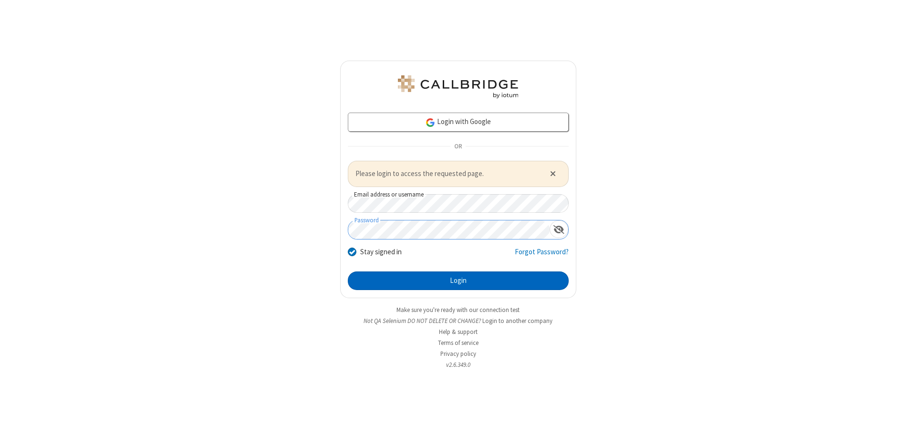
click at [458, 280] on button "Login" at bounding box center [458, 280] width 221 height 19
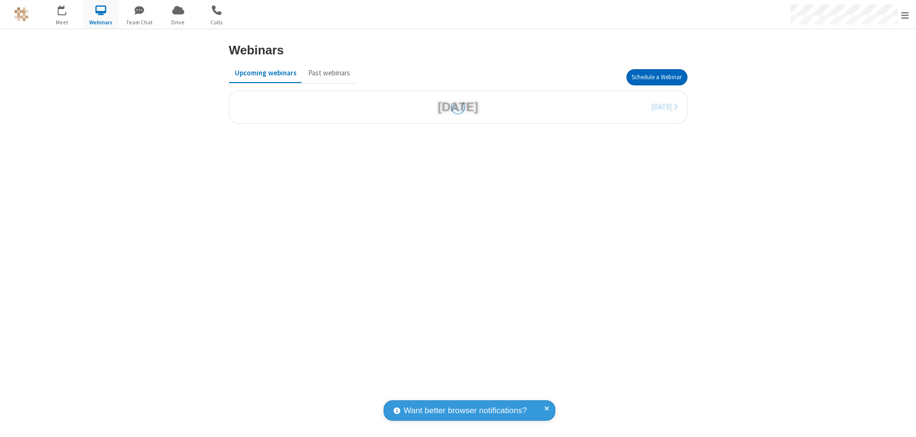
click at [656, 77] on button "Schedule a Webinar" at bounding box center [656, 77] width 61 height 16
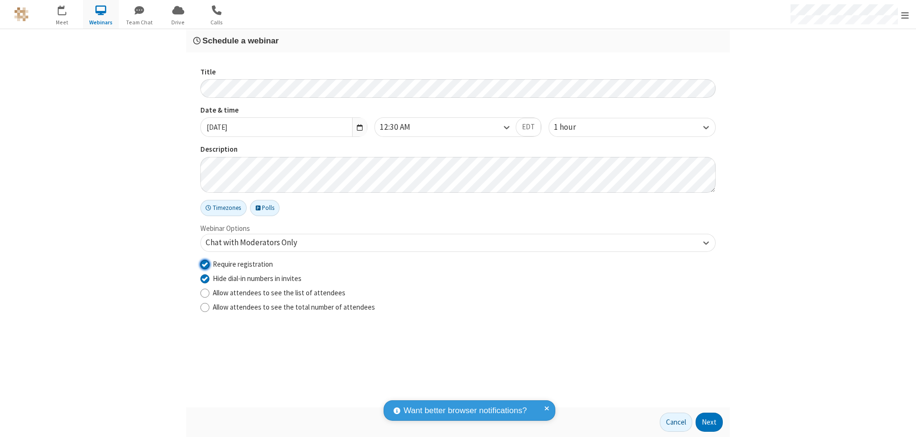
click at [205, 264] on input "Require registration" at bounding box center [204, 264] width 9 height 10
checkbox input "false"
click at [709, 422] on button "Next" at bounding box center [708, 421] width 27 height 19
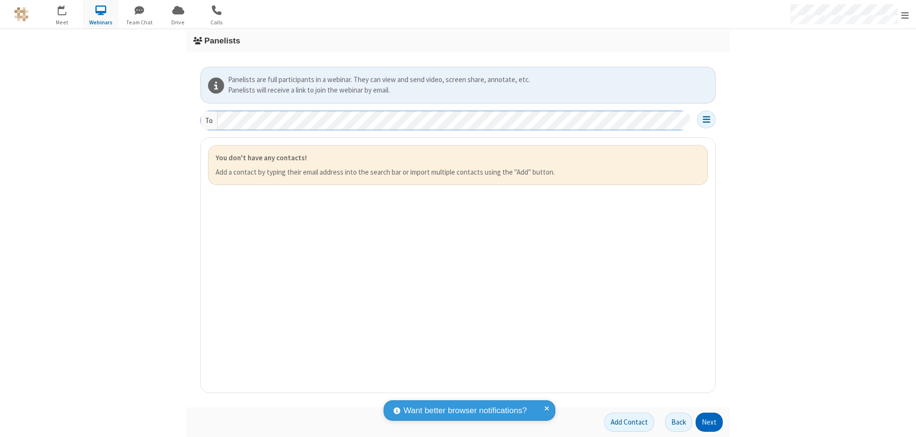
click at [709, 422] on button "Next" at bounding box center [708, 421] width 27 height 19
